Goal: Transaction & Acquisition: Purchase product/service

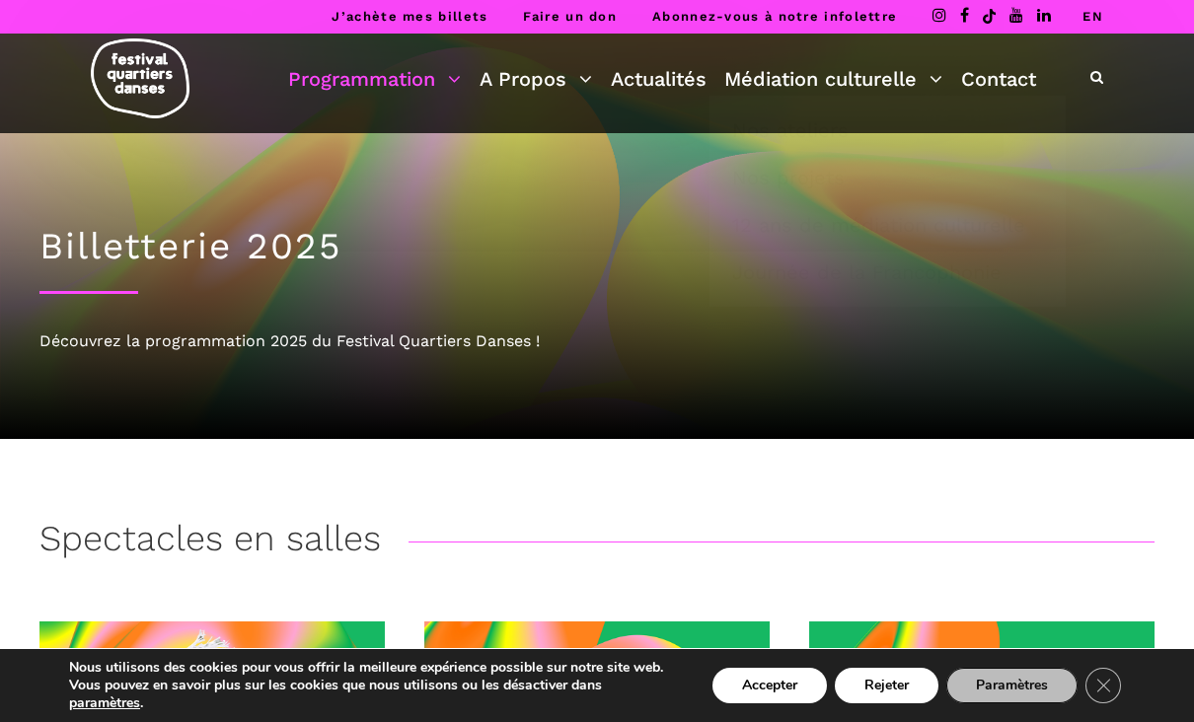
click at [892, 73] on link "Médiation culturelle" at bounding box center [833, 79] width 218 height 34
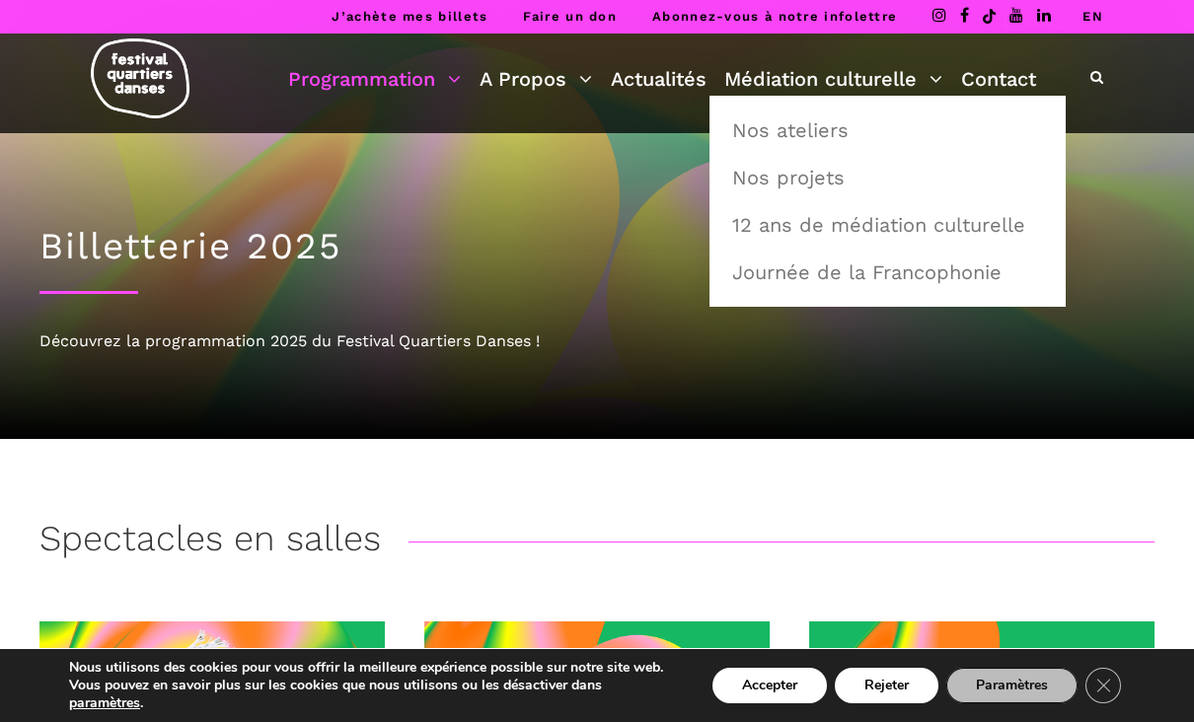
click at [898, 397] on div "Billetterie 2025 Découvrez la programmation 2025 du Festival Quartiers Danses !" at bounding box center [597, 286] width 1154 height 306
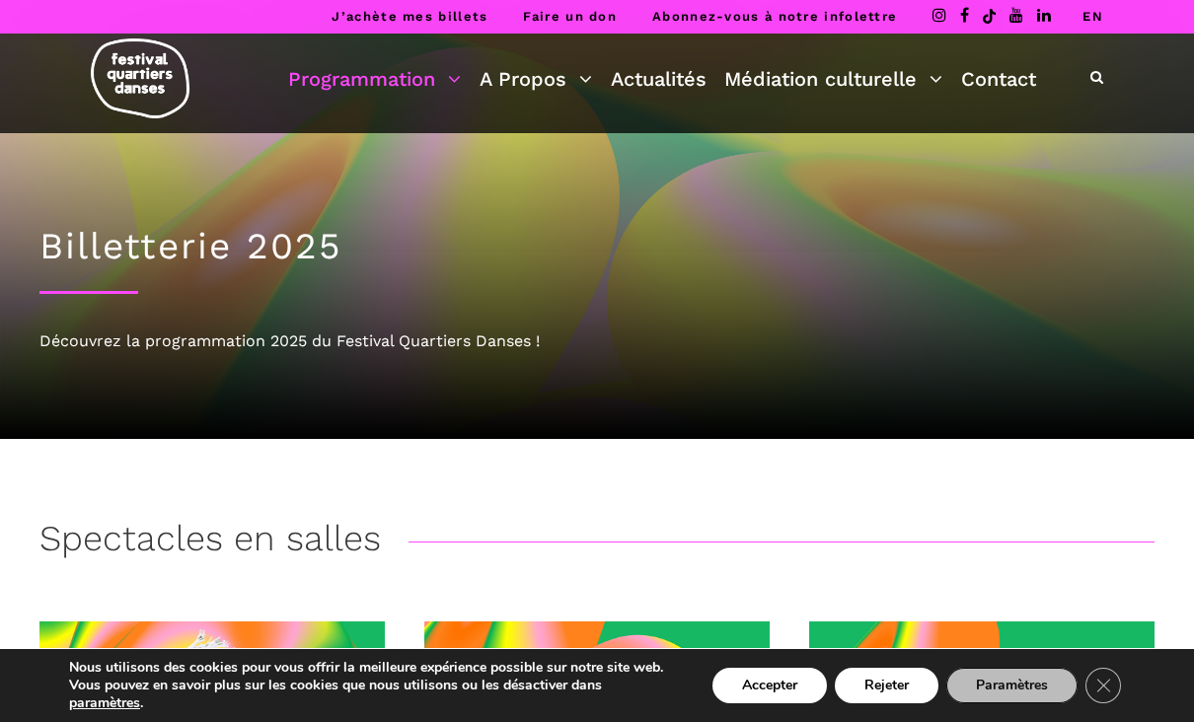
click at [997, 86] on link "Contact" at bounding box center [998, 79] width 75 height 34
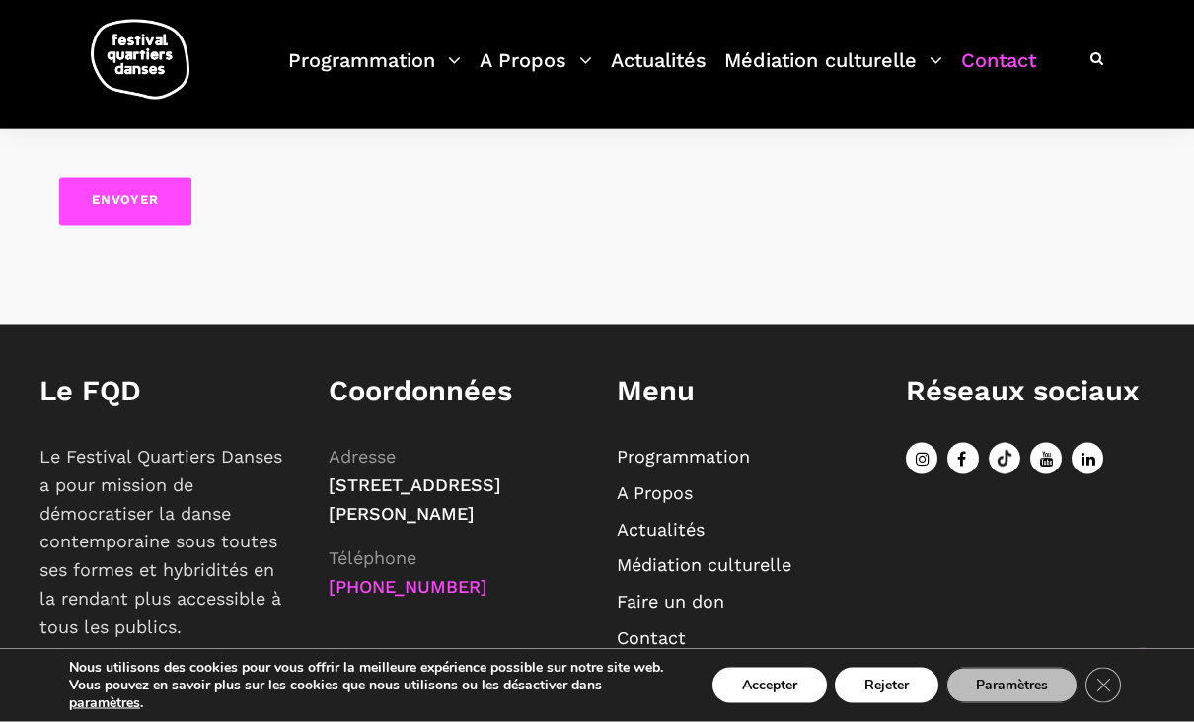
scroll to position [1108, 0]
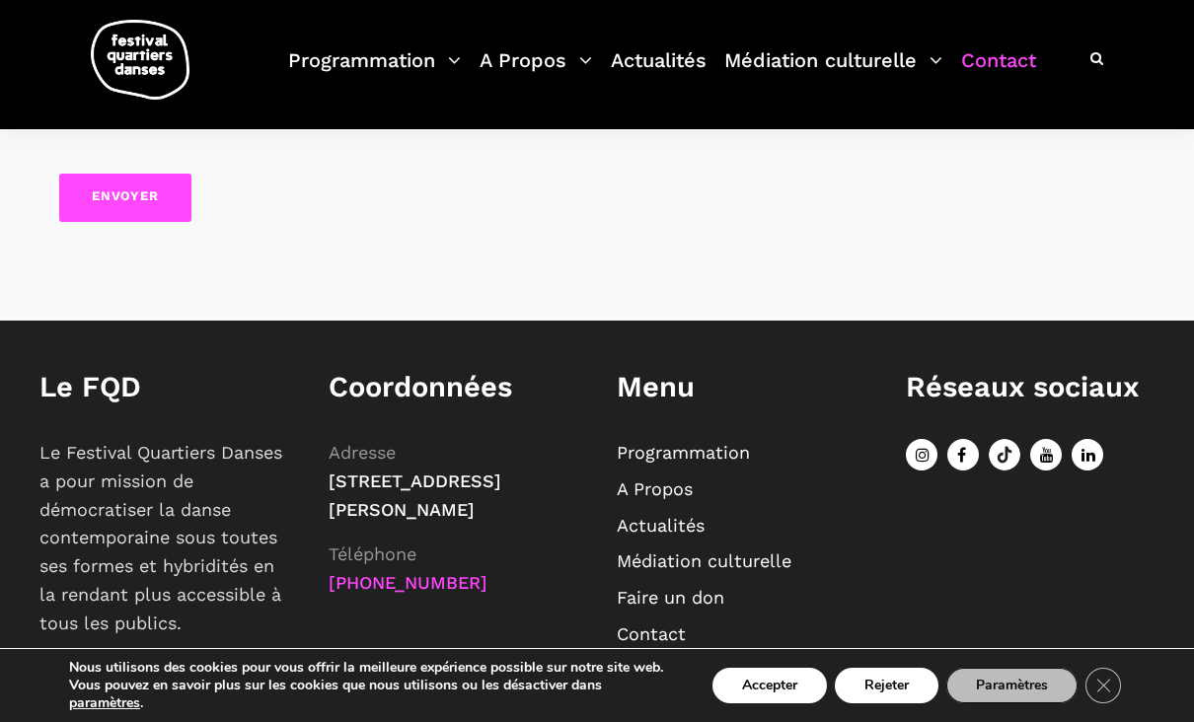
click at [763, 562] on link "Médiation culturelle" at bounding box center [704, 561] width 175 height 21
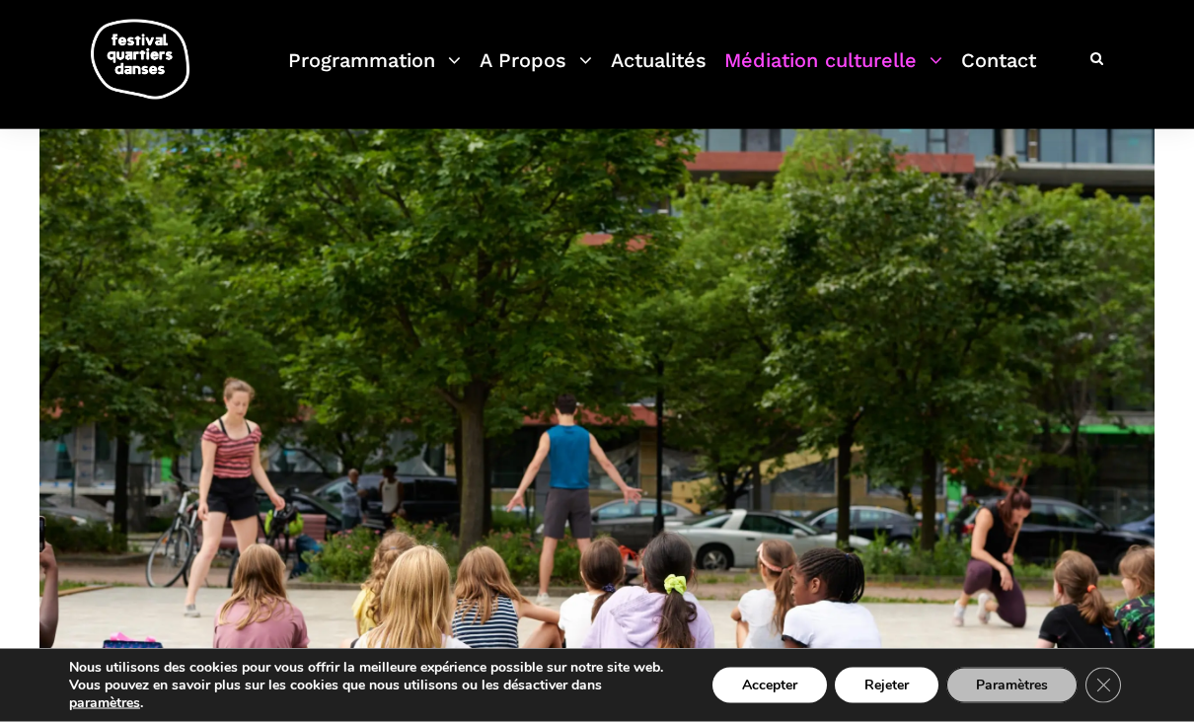
scroll to position [1035, 0]
click at [540, 67] on link "A Propos" at bounding box center [535, 72] width 112 height 58
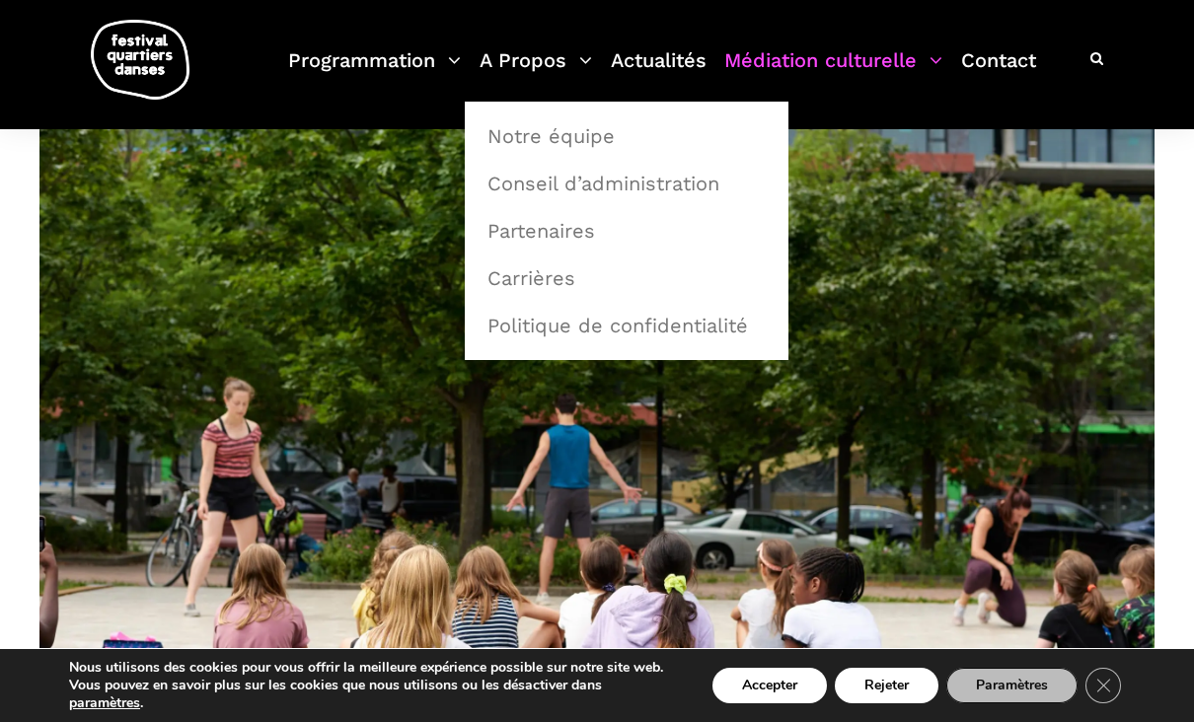
click at [555, 143] on link "Notre équipe" at bounding box center [627, 135] width 302 height 45
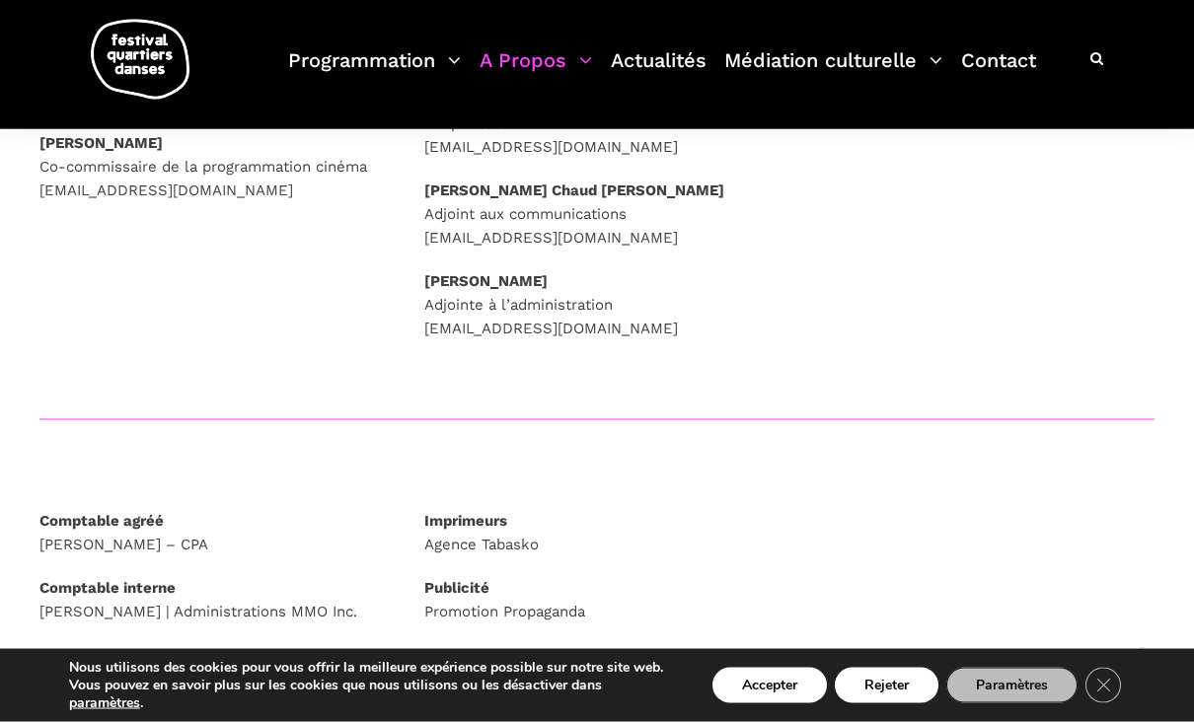
scroll to position [616, 0]
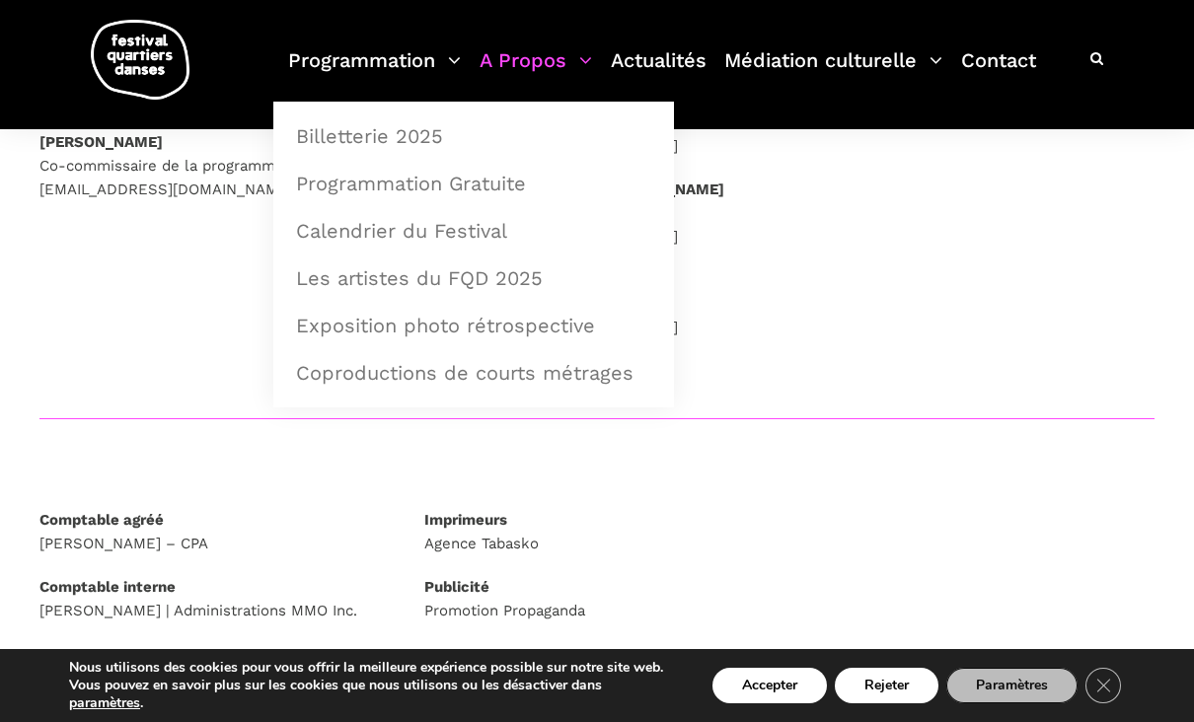
click at [317, 66] on link "Programmation" at bounding box center [374, 72] width 173 height 58
click at [343, 138] on link "Billetterie 2025" at bounding box center [473, 135] width 379 height 45
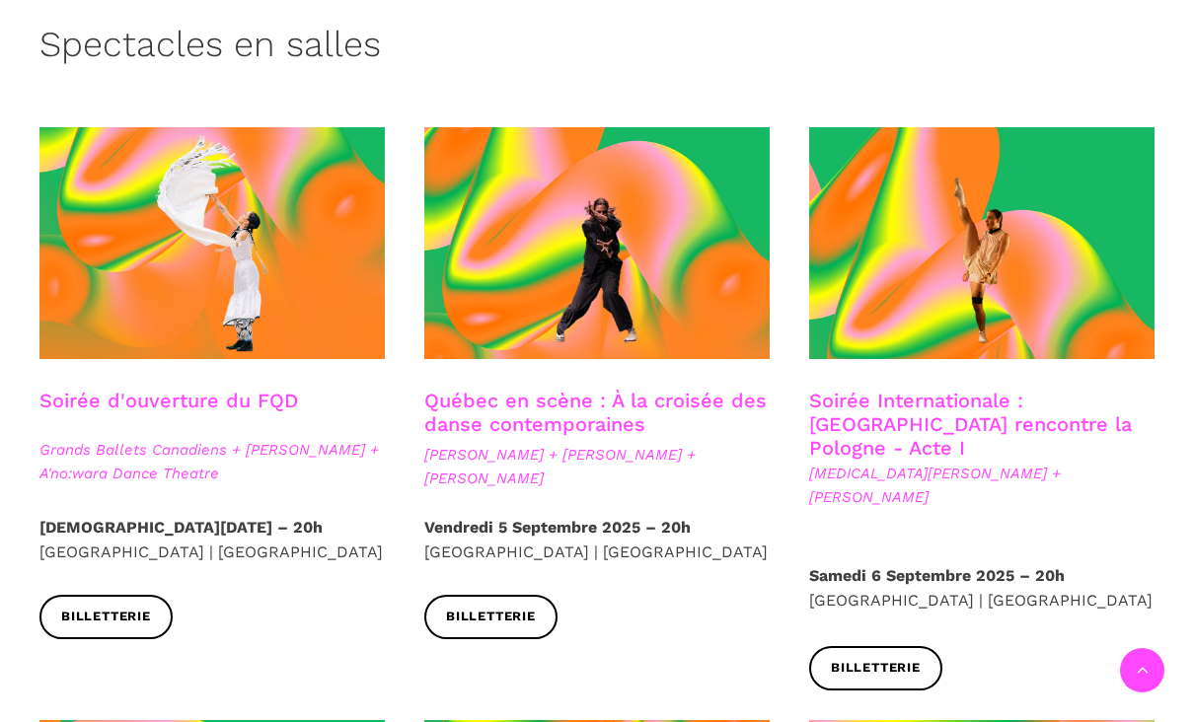
scroll to position [494, 0]
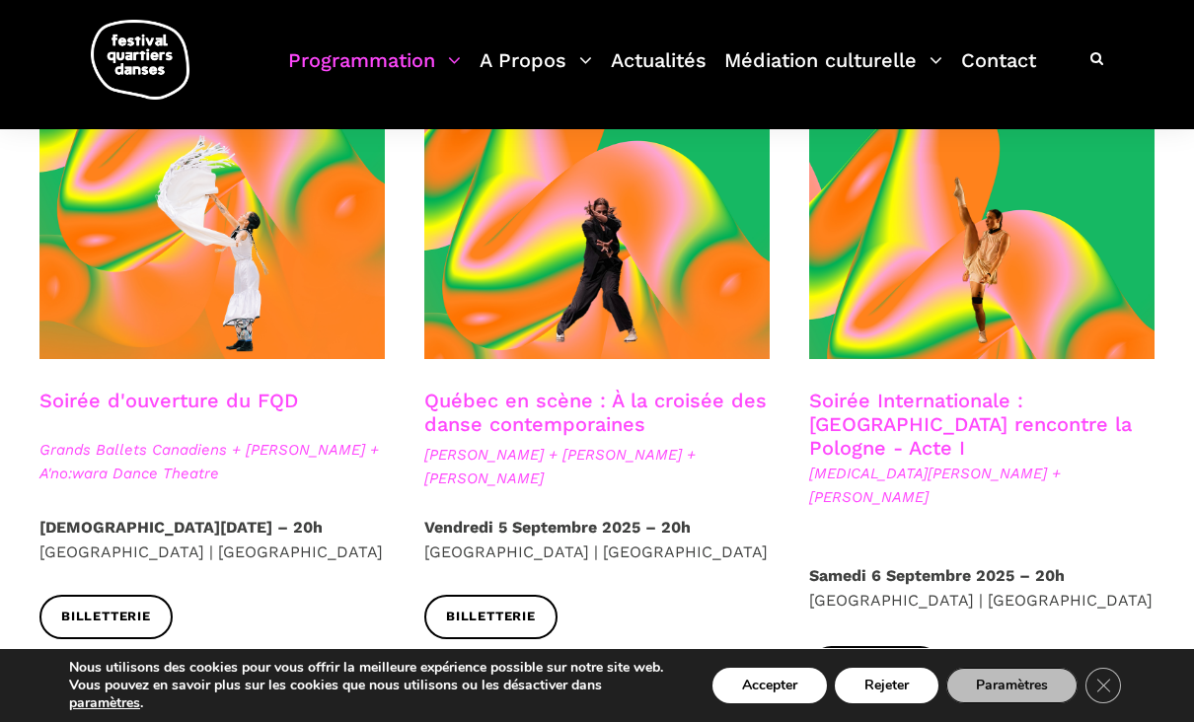
click at [86, 624] on span "Billetterie" at bounding box center [106, 617] width 90 height 21
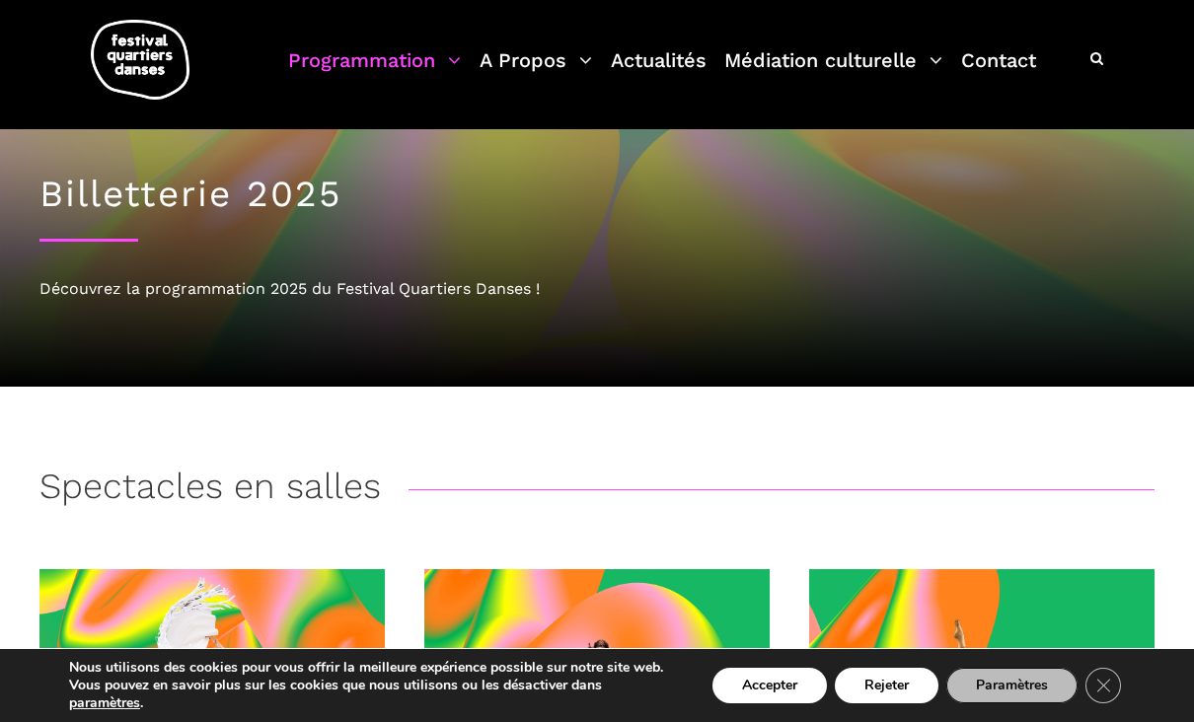
scroll to position [0, 0]
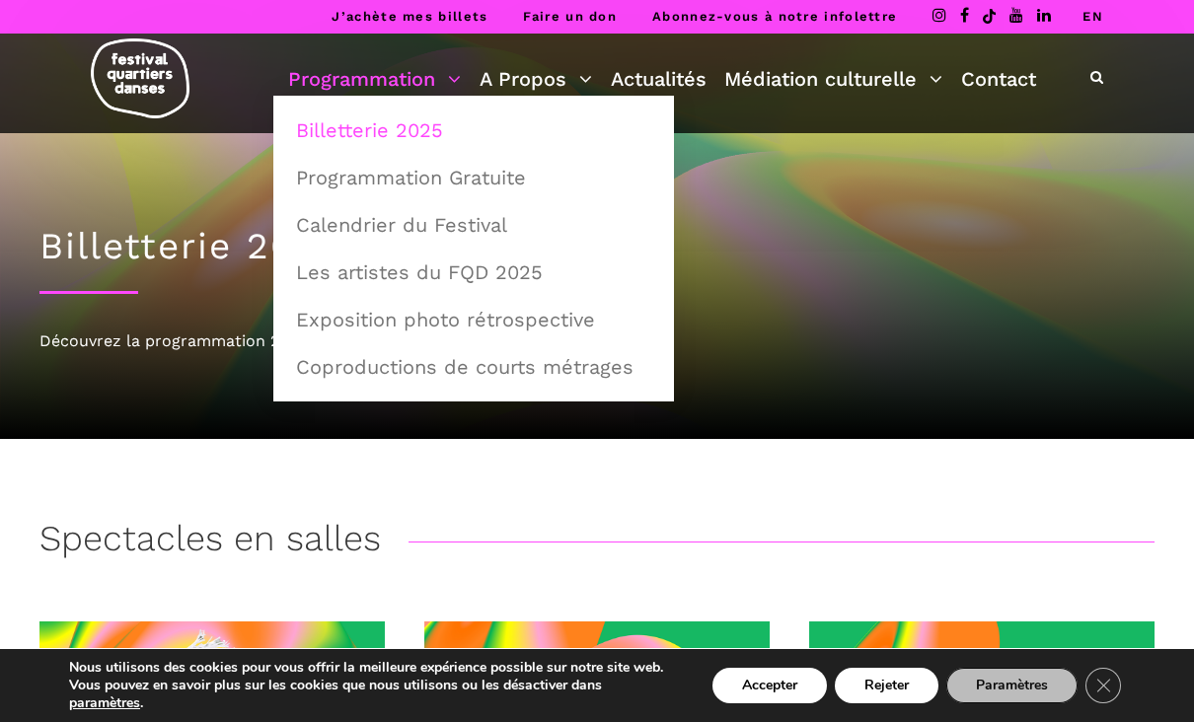
click at [164, 518] on h3 "Spectacles en salles" at bounding box center [209, 542] width 341 height 49
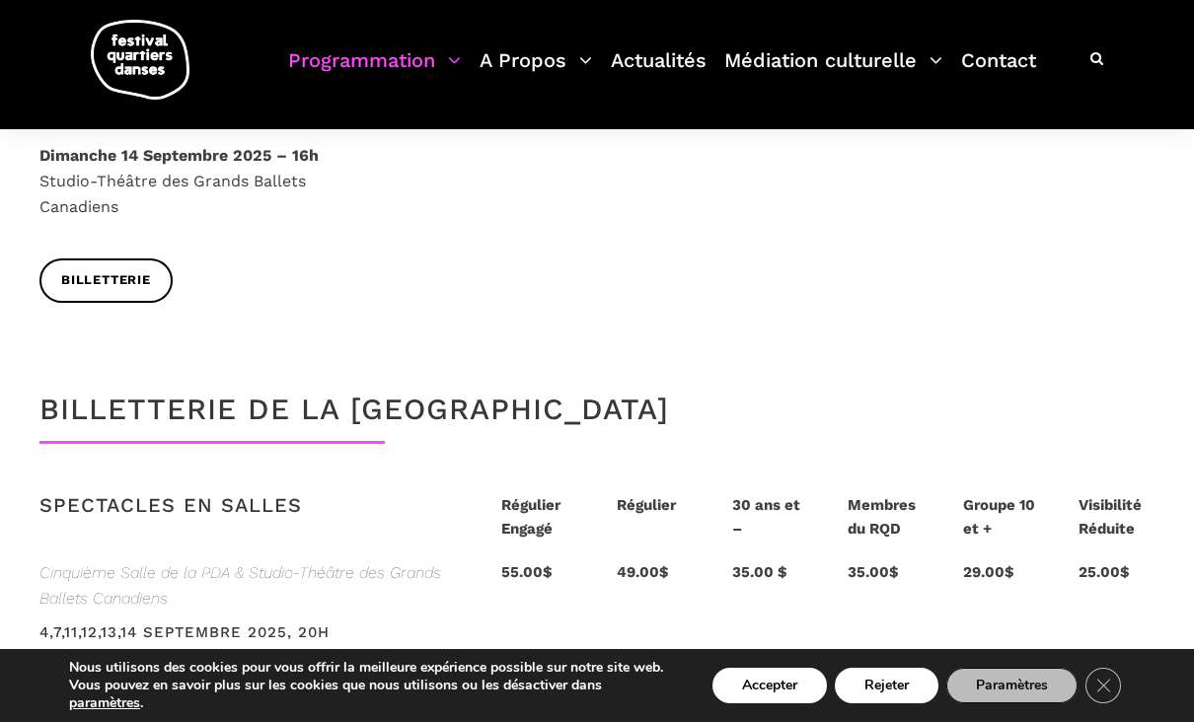
scroll to position [3882, 0]
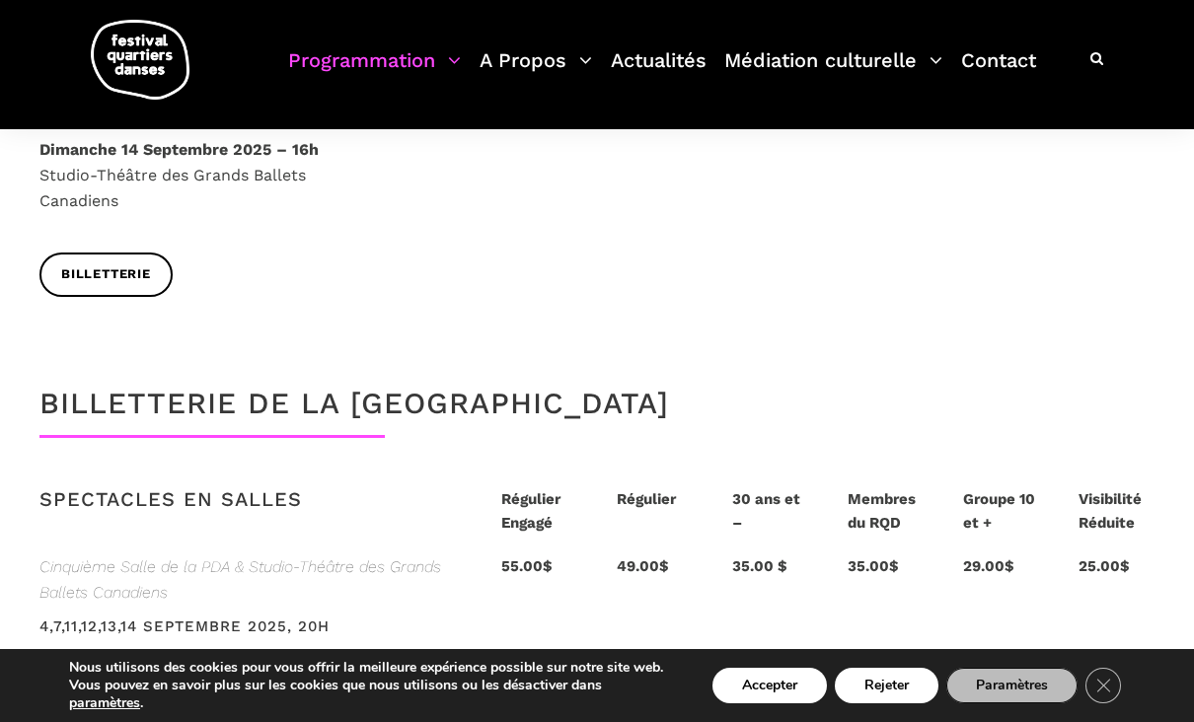
click at [760, 554] on div "35.00 $" at bounding box center [769, 575] width 115 height 43
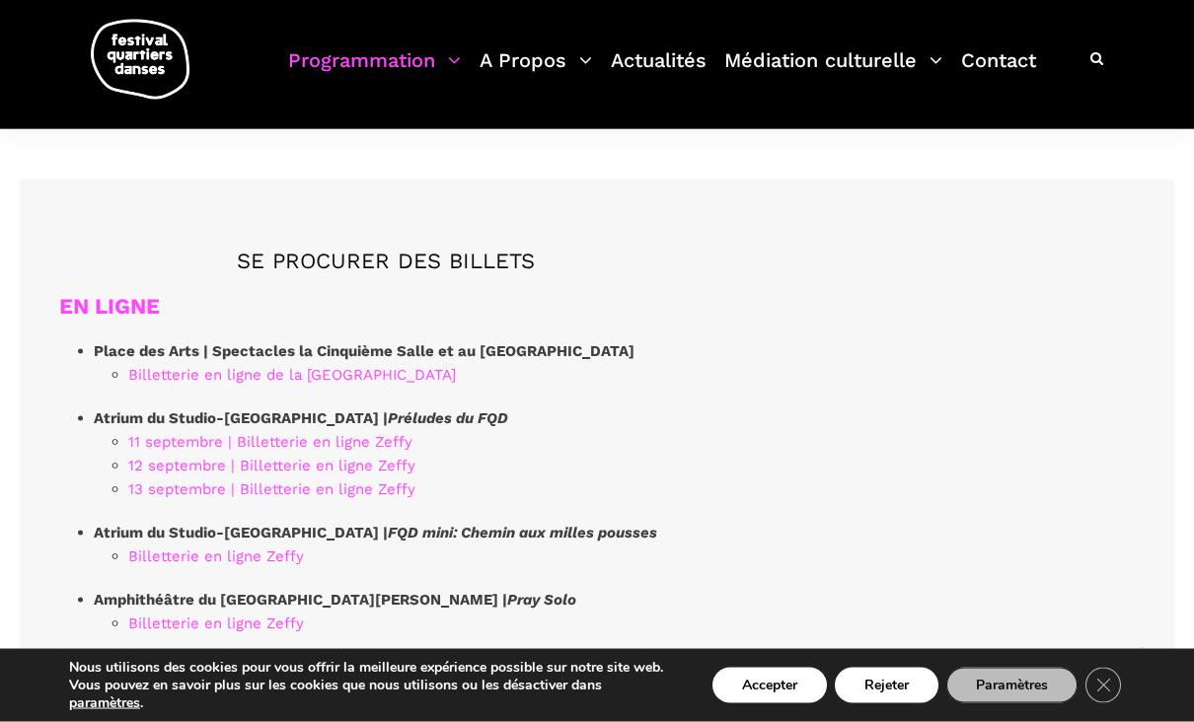
scroll to position [5291, 0]
click at [164, 365] on link "Billetterie en ligne de la [GEOGRAPHIC_DATA]" at bounding box center [292, 374] width 328 height 18
